Goal: Task Accomplishment & Management: Manage account settings

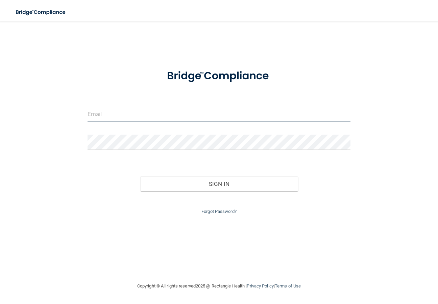
click at [102, 115] on input "email" at bounding box center [218, 113] width 263 height 15
type input "[EMAIL_ADDRESS][DOMAIN_NAME]"
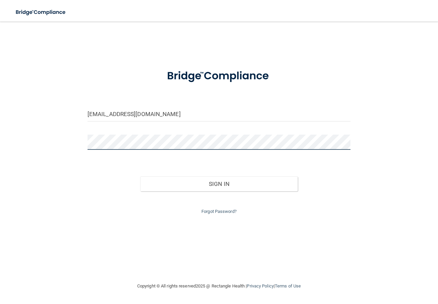
click at [140, 177] on button "Sign In" at bounding box center [219, 184] width 158 height 15
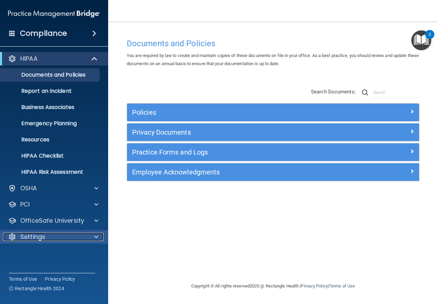
click at [65, 234] on div "Settings" at bounding box center [45, 237] width 84 height 8
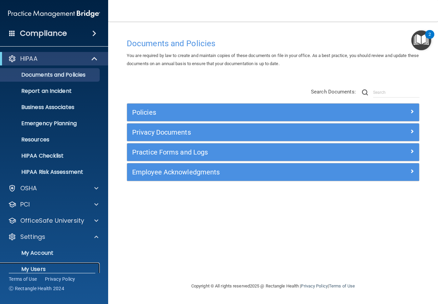
click at [42, 266] on p "My Users" at bounding box center [50, 269] width 92 height 7
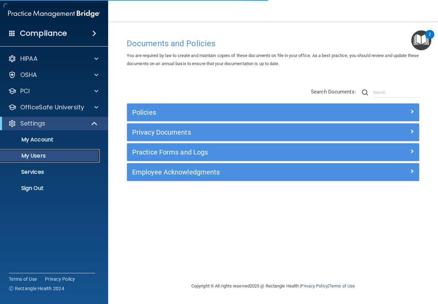
select select "20"
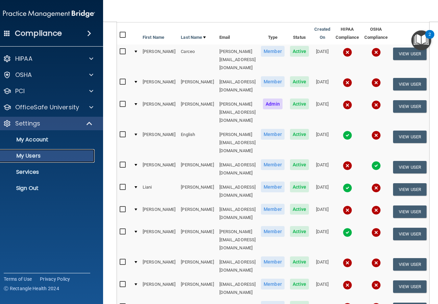
scroll to position [91, 0]
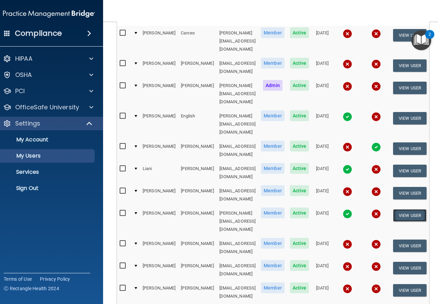
click at [407, 209] on button "View User" at bounding box center [409, 215] width 33 height 12
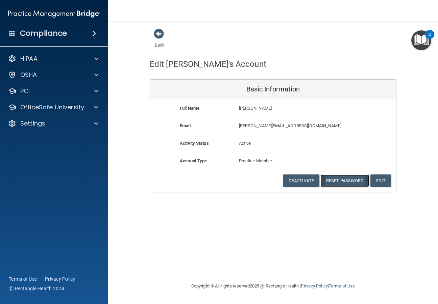
click at [353, 179] on button "Reset Password" at bounding box center [344, 181] width 49 height 12
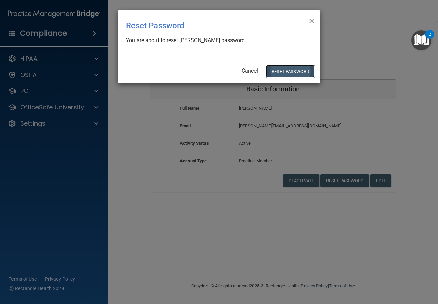
click at [278, 71] on button "Reset Password" at bounding box center [290, 71] width 49 height 12
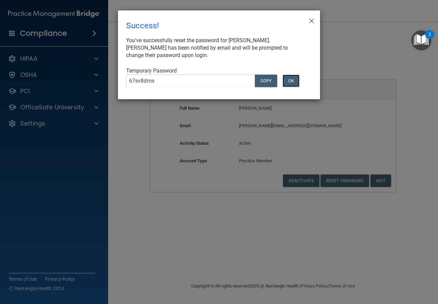
click at [294, 80] on button "OK" at bounding box center [290, 81] width 17 height 12
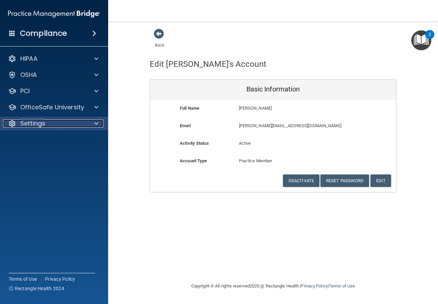
click at [70, 122] on div "Settings" at bounding box center [45, 124] width 84 height 8
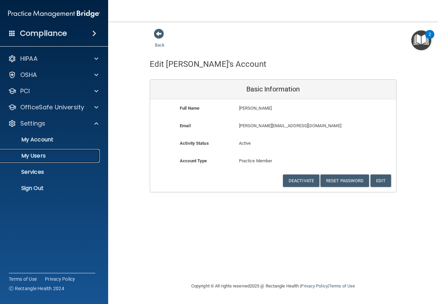
click at [41, 154] on p "My Users" at bounding box center [50, 156] width 92 height 7
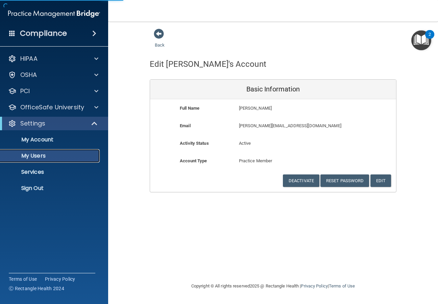
select select "20"
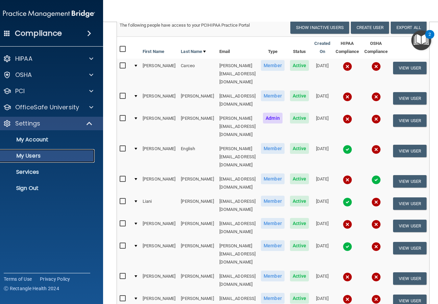
scroll to position [91, 0]
